Goal: Task Accomplishment & Management: Use online tool/utility

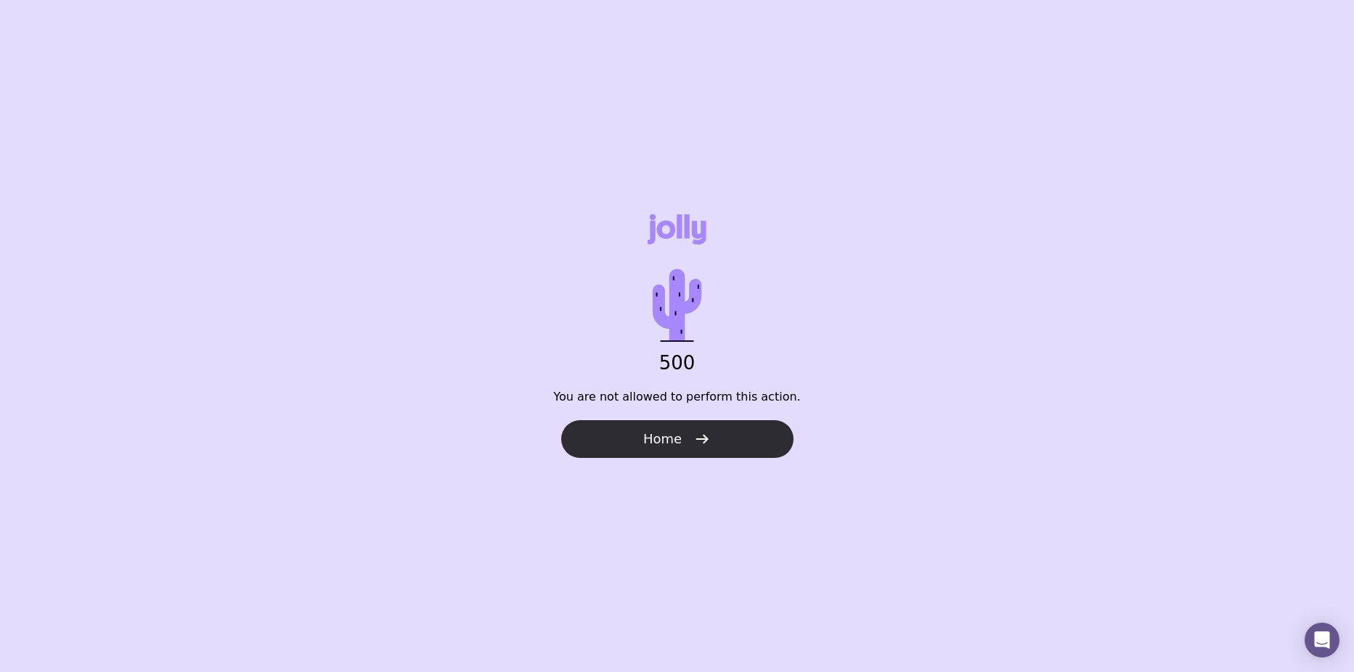
click at [698, 436] on icon "button" at bounding box center [701, 439] width 17 height 17
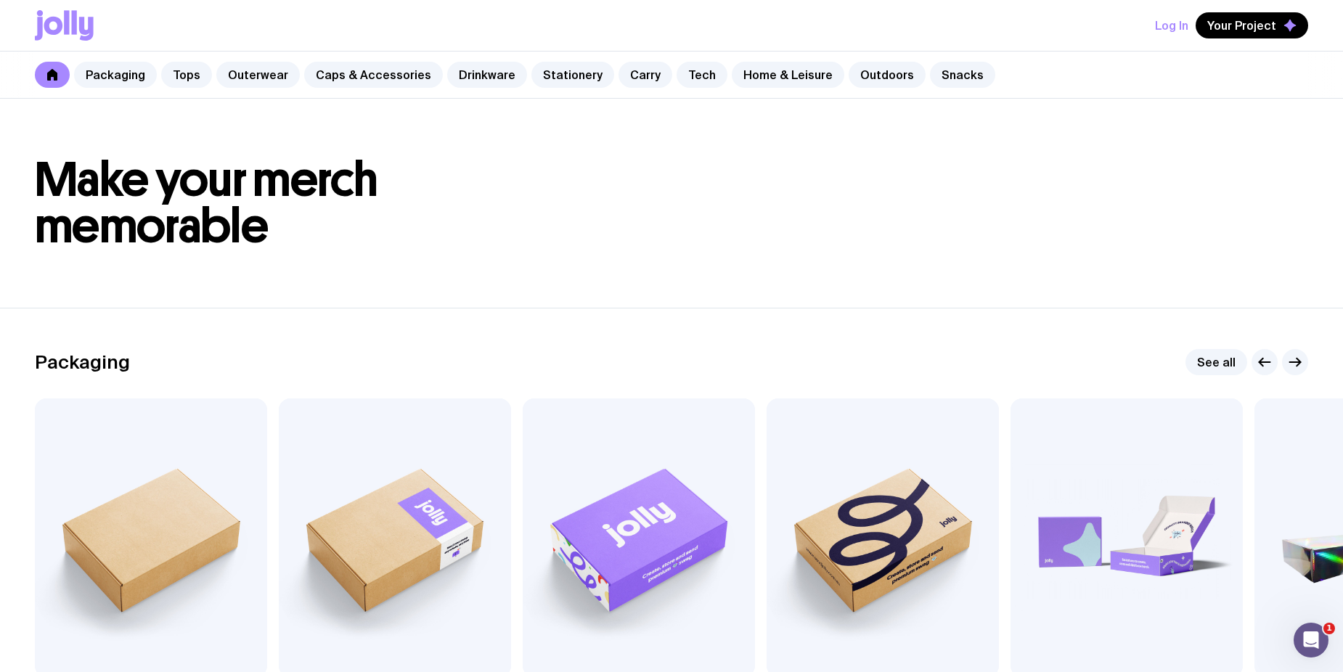
click at [1171, 20] on button "Log In" at bounding box center [1171, 25] width 33 height 26
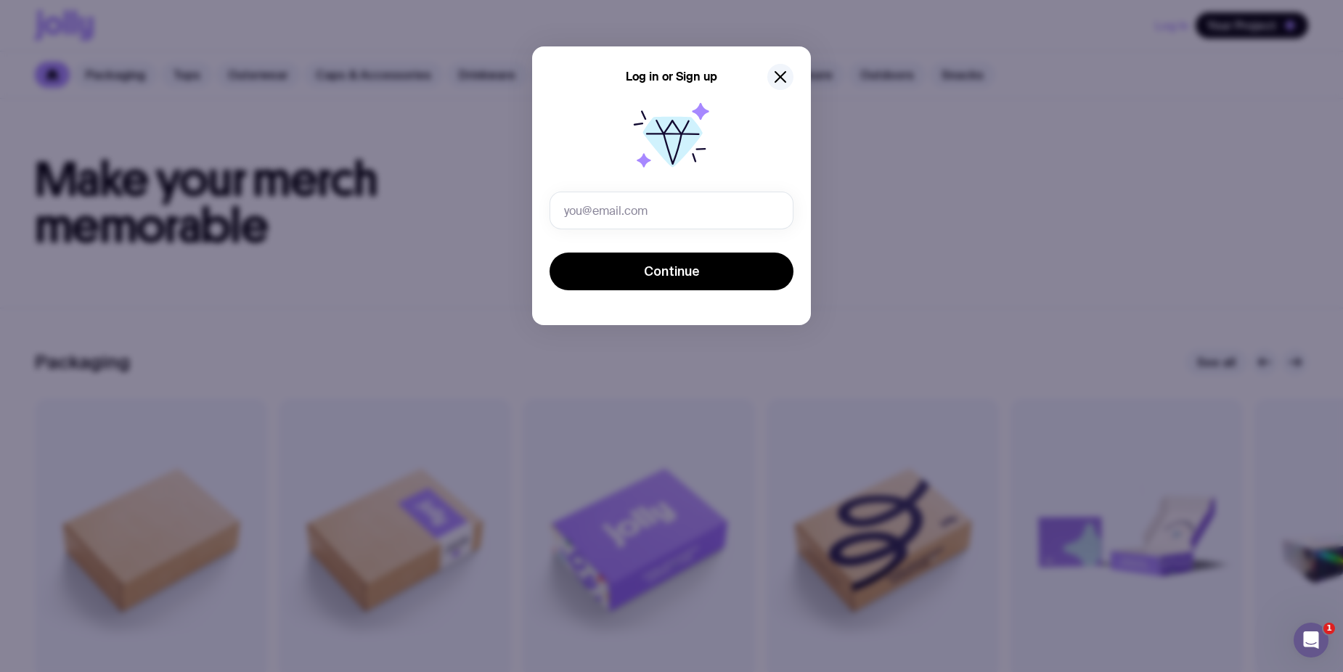
click at [745, 190] on div "Continue" at bounding box center [672, 193] width 244 height 200
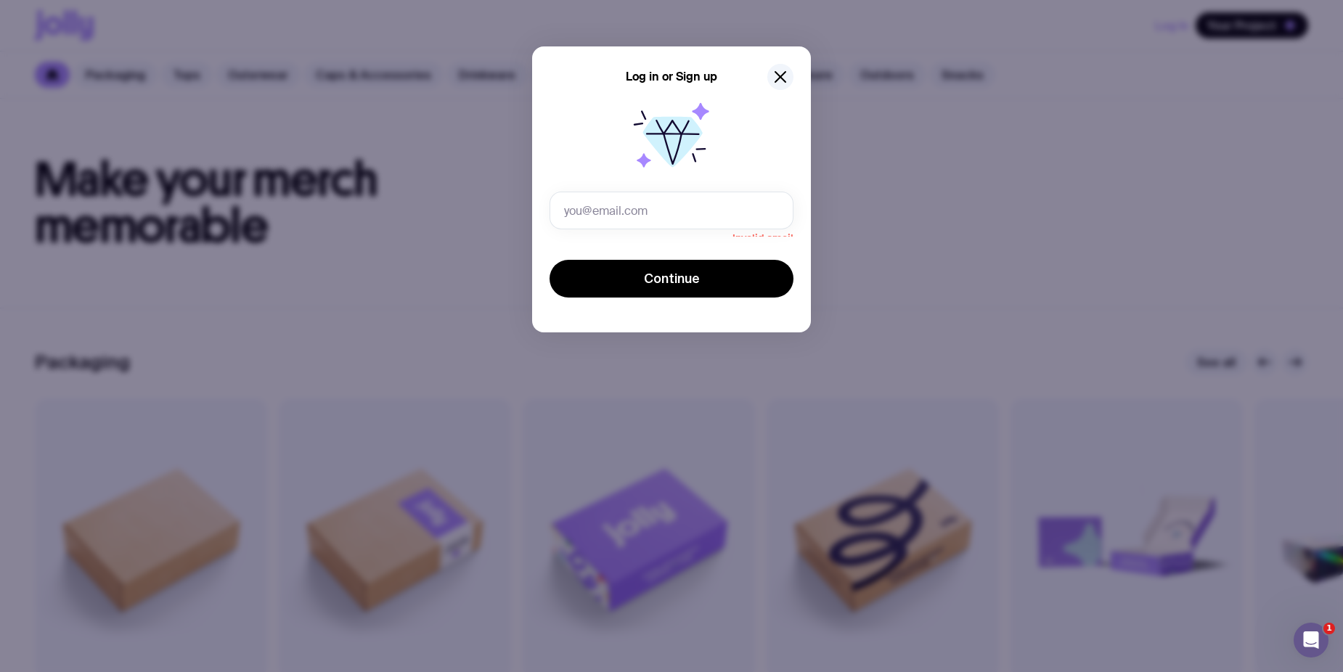
click at [745, 190] on div "Invalid email Continue" at bounding box center [672, 197] width 244 height 208
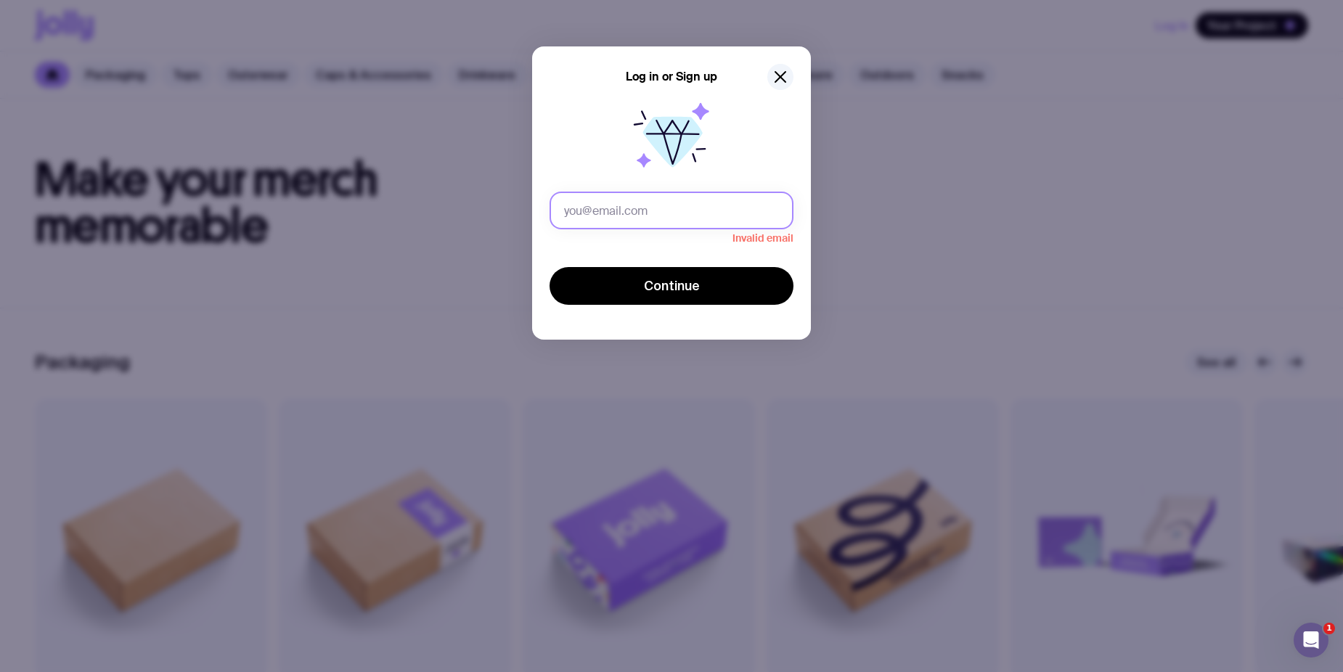
click at [678, 208] on input "text" at bounding box center [672, 211] width 244 height 38
type input "anna.chenfang@alceon.com.au"
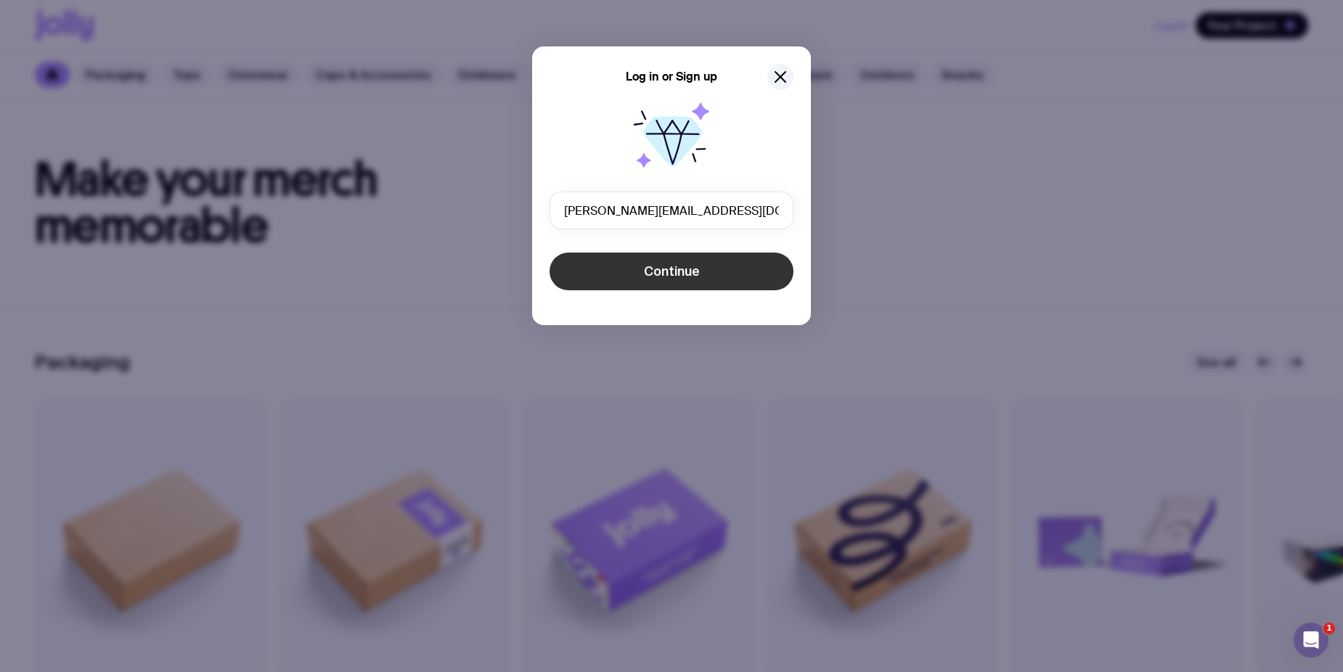
click at [640, 280] on button "Continue" at bounding box center [672, 272] width 244 height 38
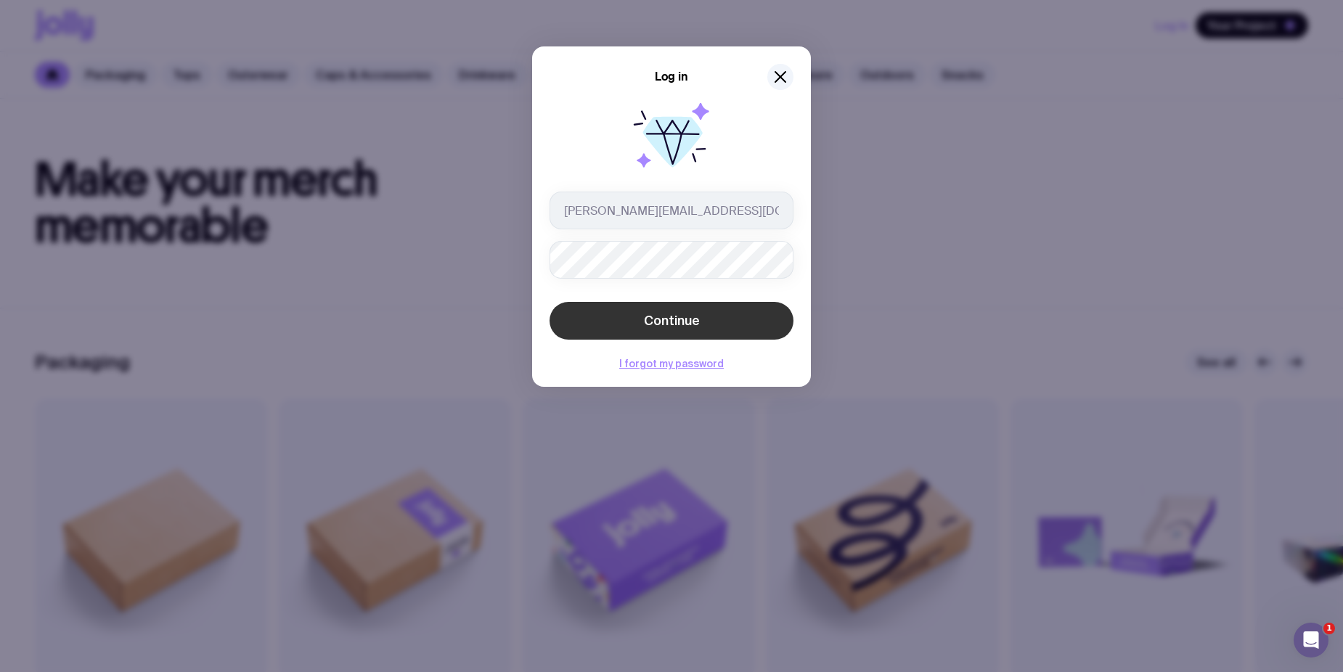
click at [693, 307] on button "Continue" at bounding box center [672, 321] width 244 height 38
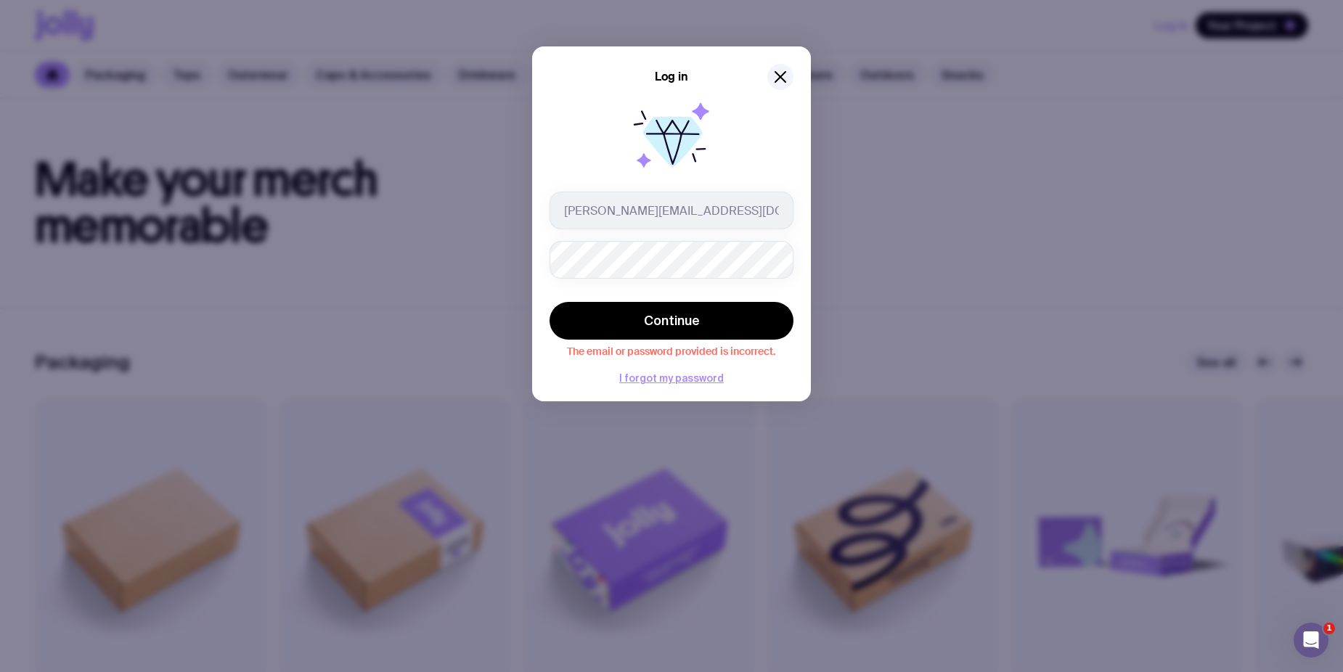
click at [720, 229] on div "anna.chenfang@alceon.com.au" at bounding box center [672, 235] width 244 height 87
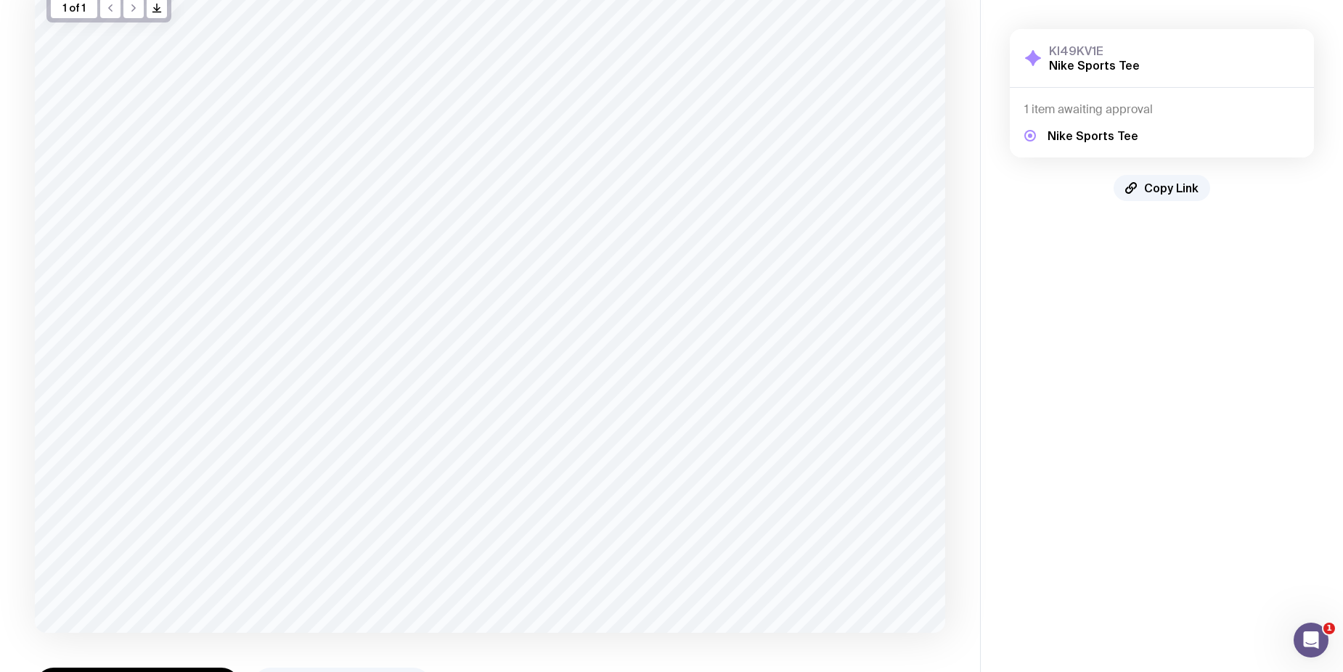
scroll to position [181, 0]
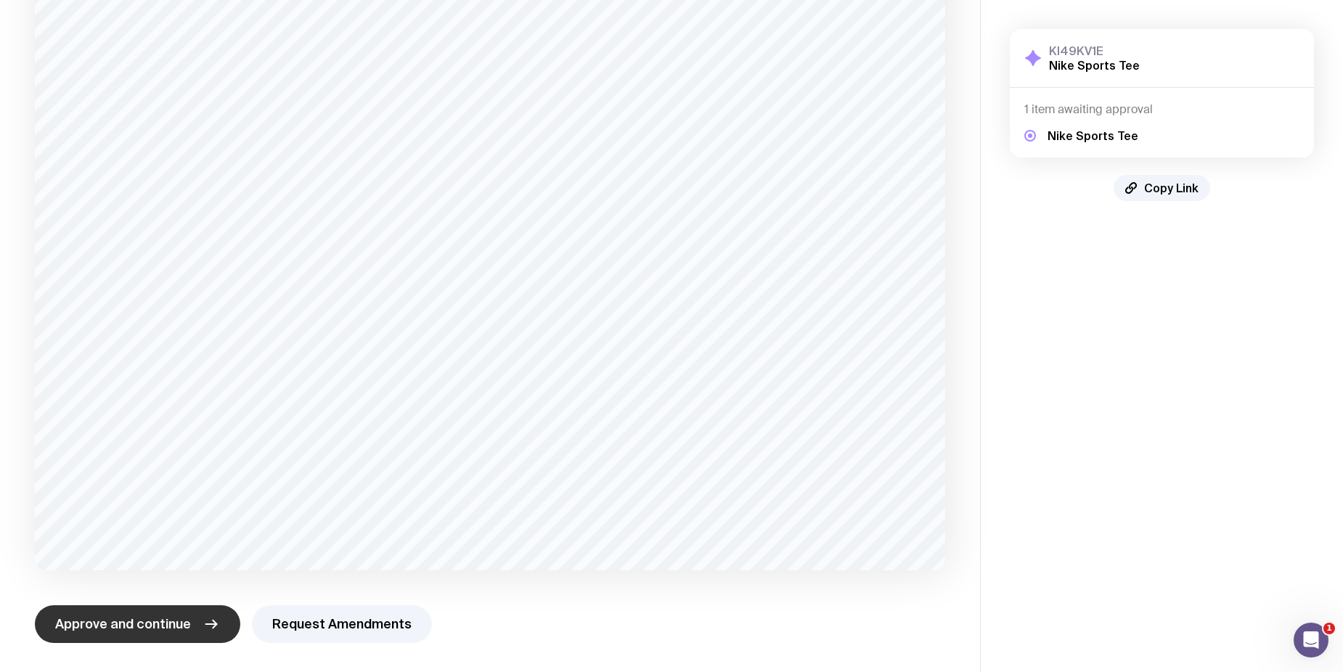
click at [182, 615] on button "Approve and continue" at bounding box center [137, 625] width 205 height 38
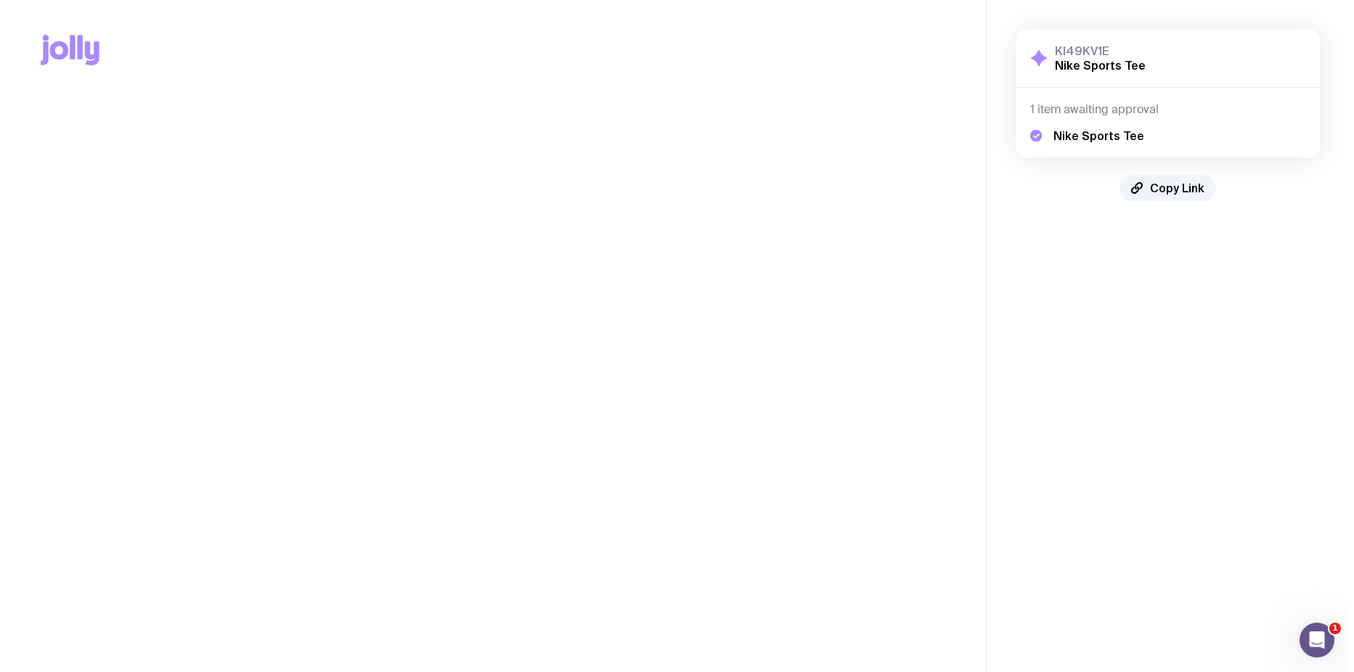
scroll to position [0, 0]
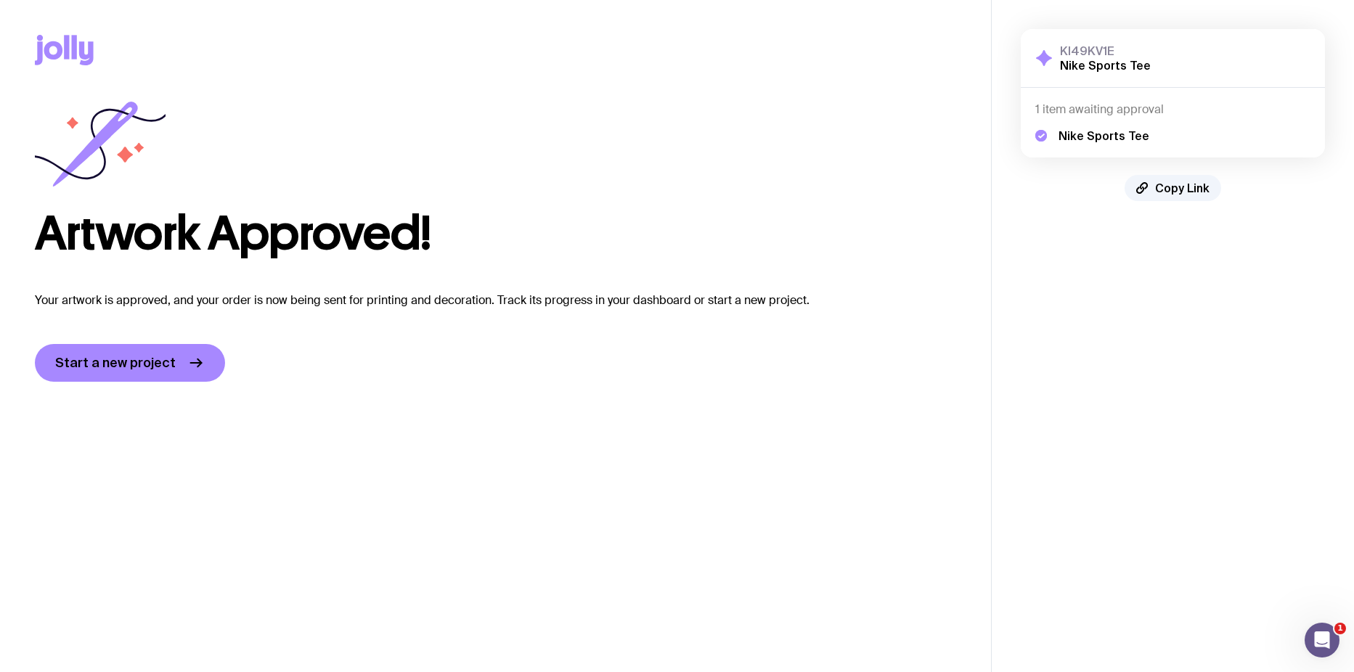
click at [408, 453] on main "Copy Link Artwork Approved! Your artwork is approved, and your order is now bei…" at bounding box center [495, 336] width 991 height 672
